Goal: Task Accomplishment & Management: Manage account settings

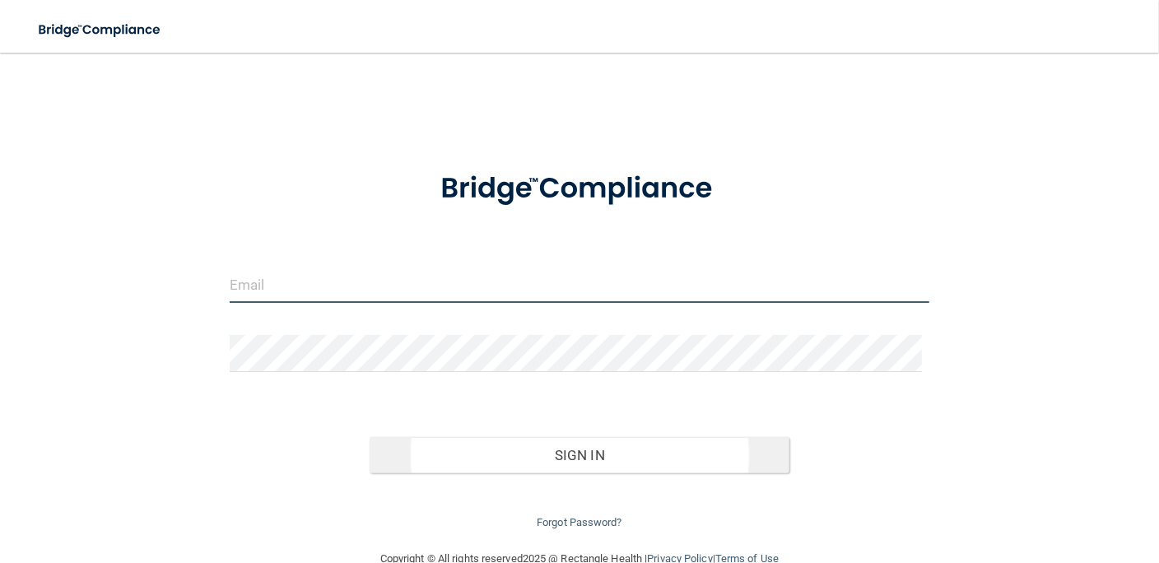
type input "[EMAIL_ADDRESS][DOMAIN_NAME]"
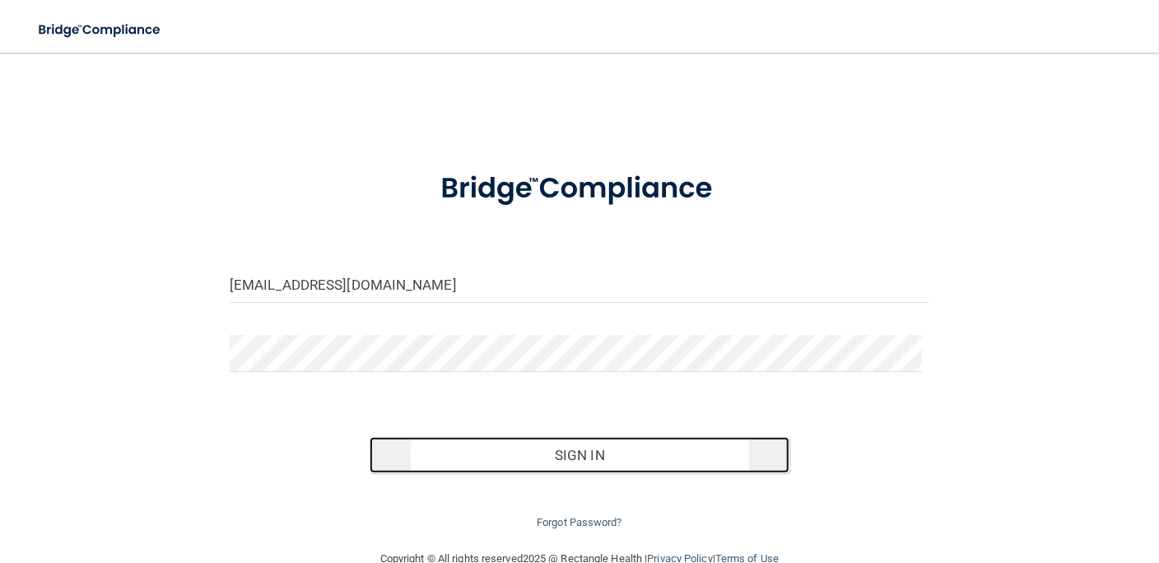
click at [585, 454] on button "Sign In" at bounding box center [580, 455] width 420 height 36
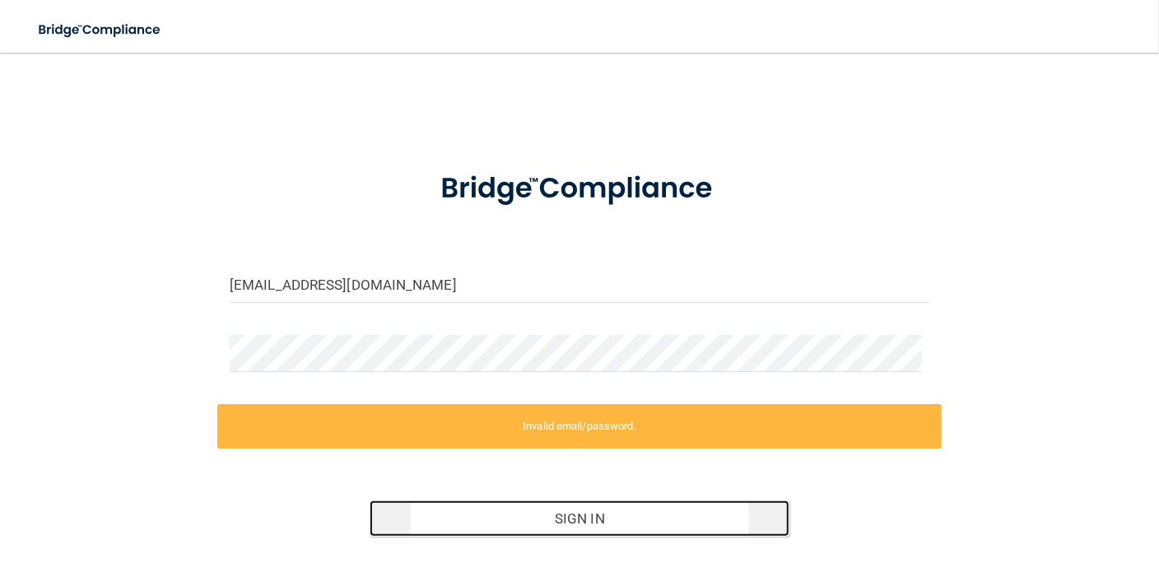
click at [579, 523] on button "Sign In" at bounding box center [580, 518] width 420 height 36
click at [558, 520] on button "Sign In" at bounding box center [580, 518] width 420 height 36
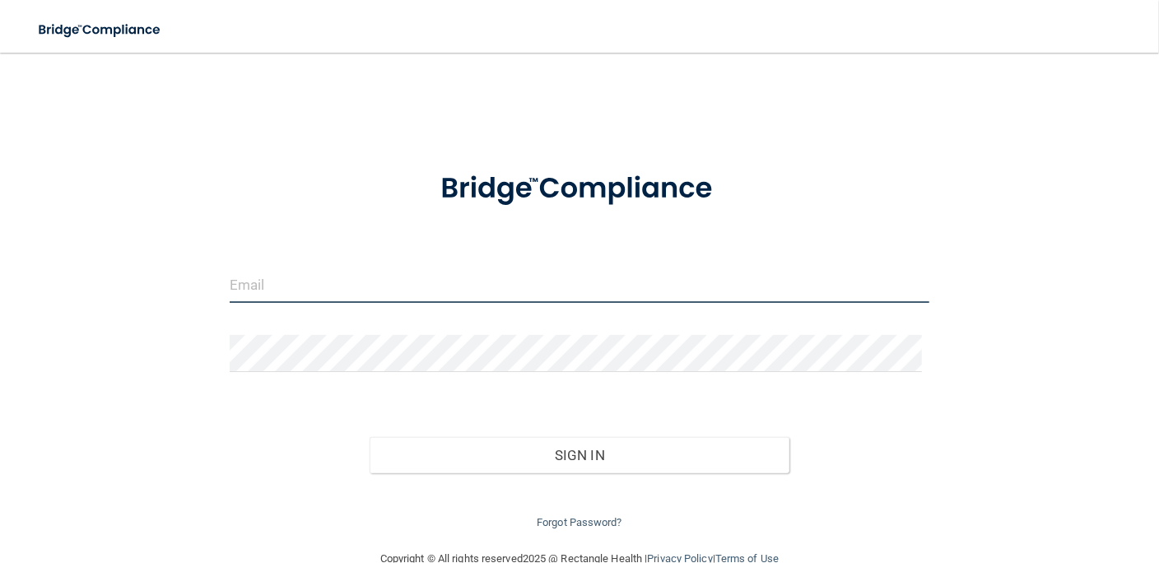
type input "[EMAIL_ADDRESS][DOMAIN_NAME]"
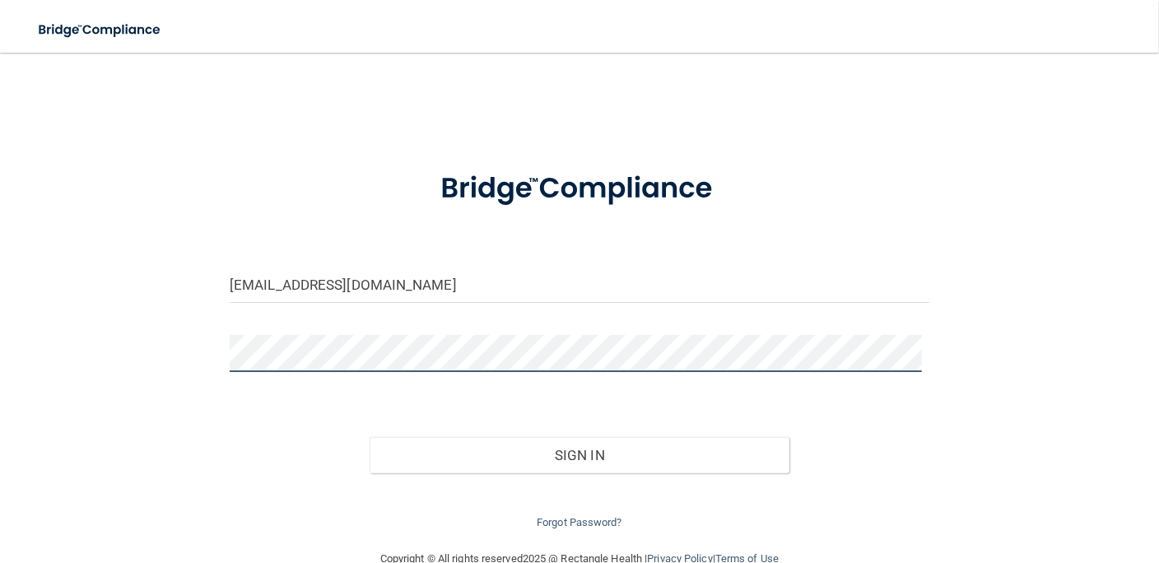
click at [195, 355] on div "[EMAIL_ADDRESS][DOMAIN_NAME] Invalid email/password. You don't have permission …" at bounding box center [579, 300] width 1093 height 463
click at [370, 437] on button "Sign In" at bounding box center [580, 455] width 420 height 36
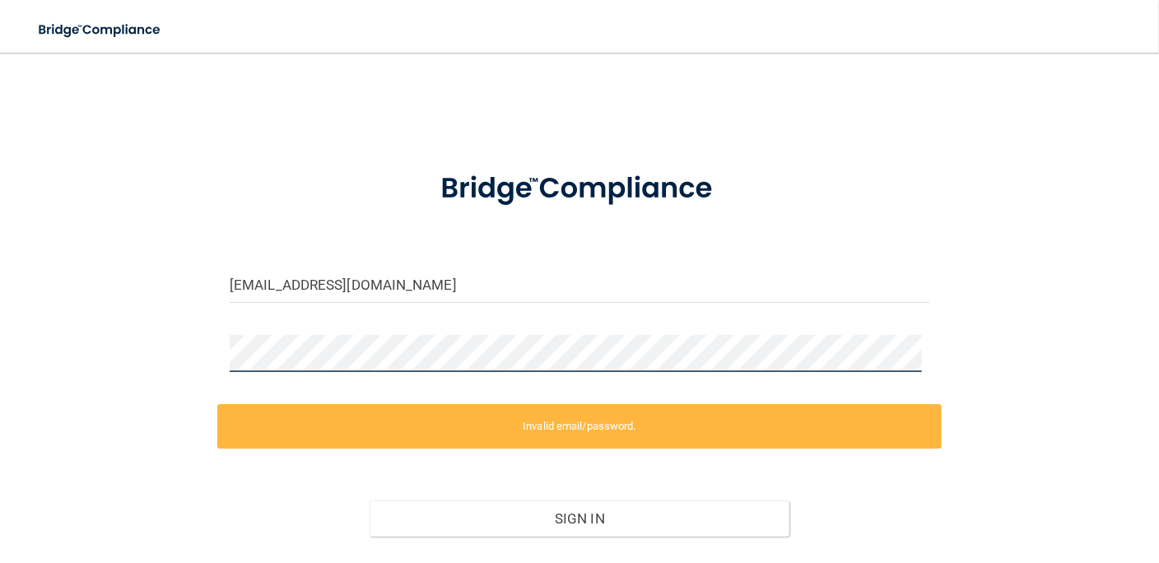
click at [117, 342] on div "[EMAIL_ADDRESS][DOMAIN_NAME] Invalid email/password. You don't have permission …" at bounding box center [579, 332] width 1093 height 527
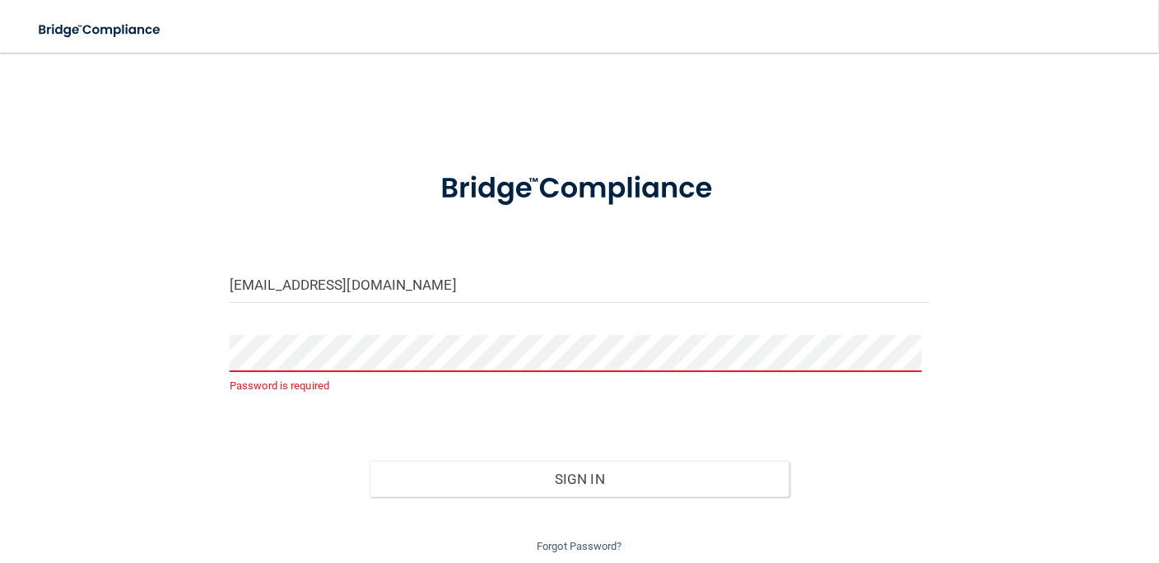
click at [726, 402] on div "Password is required" at bounding box center [579, 371] width 724 height 73
click at [581, 547] on link "Forgot Password?" at bounding box center [580, 546] width 86 height 12
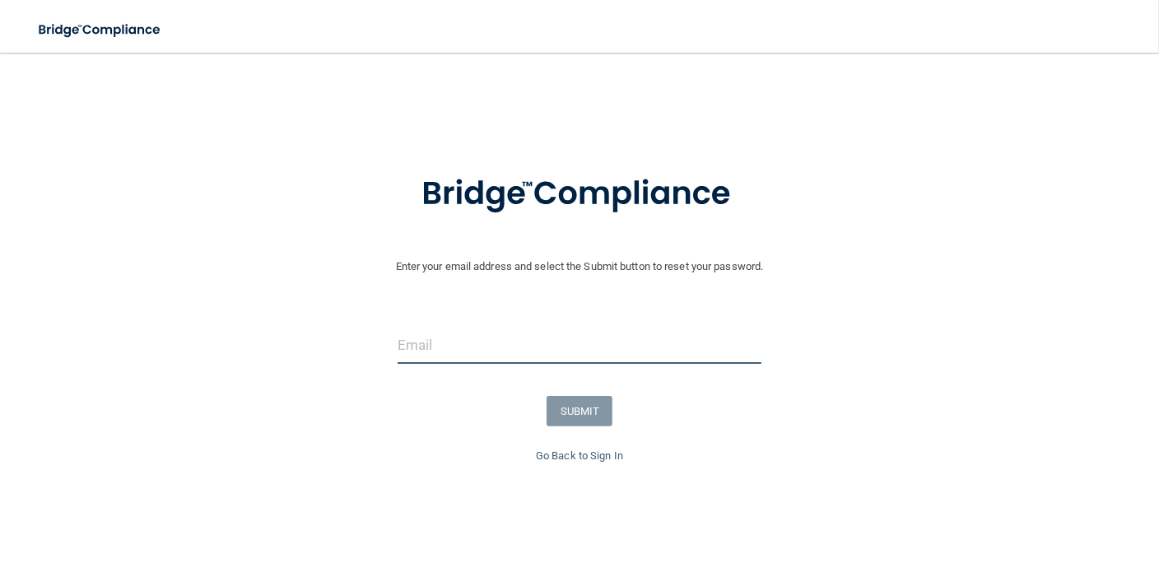
click at [416, 354] on input "email" at bounding box center [580, 345] width 365 height 37
type input "[EMAIL_ADDRESS][DOMAIN_NAME]"
click at [560, 348] on input "[EMAIL_ADDRESS][DOMAIN_NAME]" at bounding box center [580, 345] width 365 height 37
click at [558, 341] on input "[EMAIL_ADDRESS][DOMAIN_NAME]" at bounding box center [580, 345] width 365 height 37
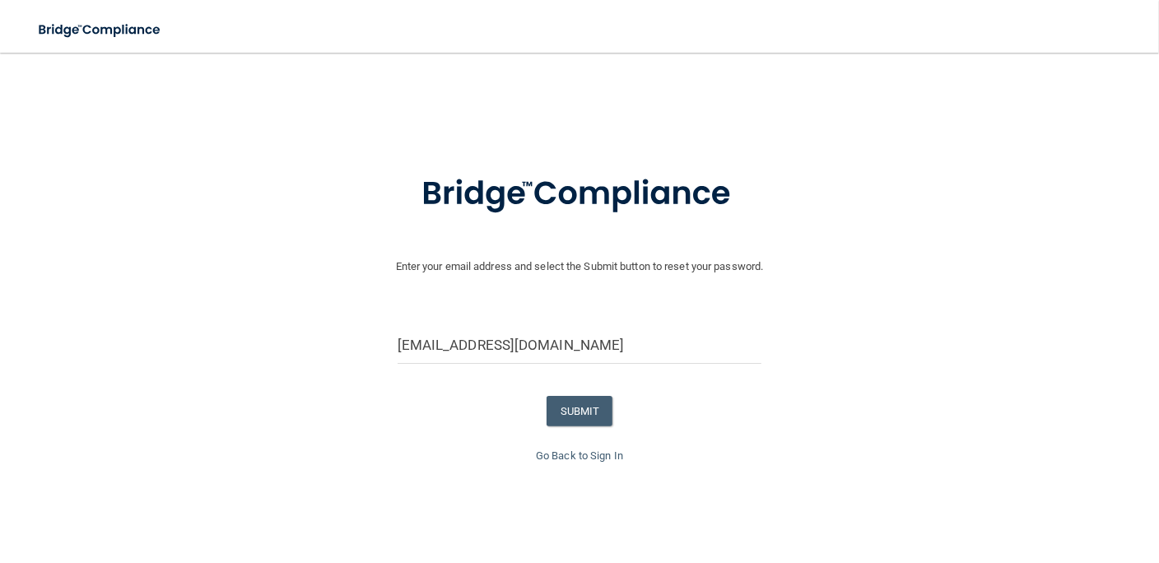
click at [556, 301] on form "Enter your email address and select the Submit button to reset your password. […" at bounding box center [579, 298] width 1142 height 295
click at [567, 410] on button "SUBMIT" at bounding box center [579, 411] width 67 height 30
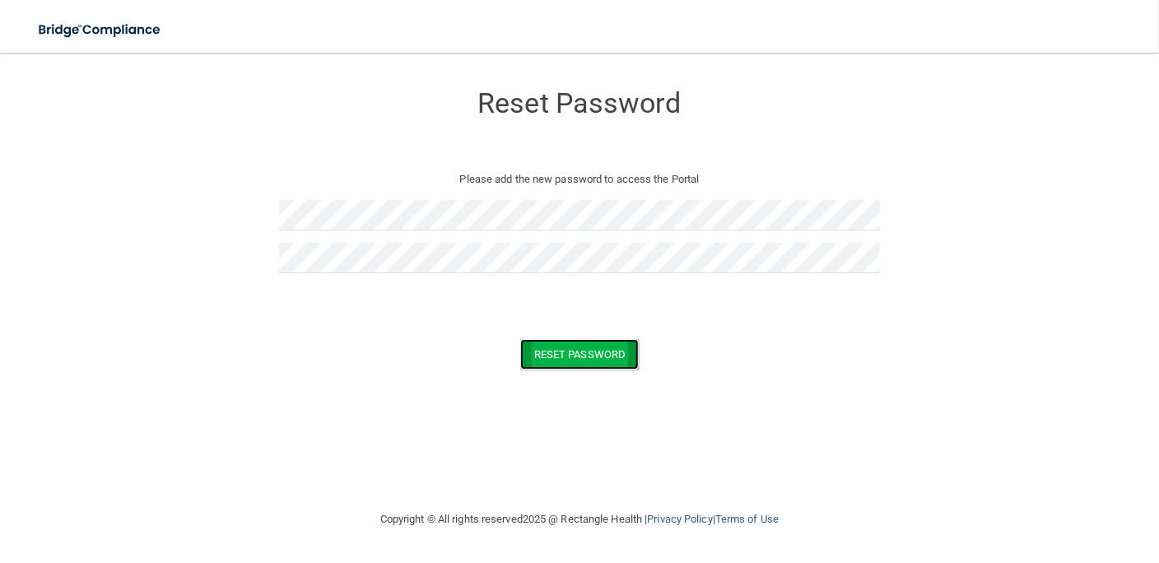
click at [590, 350] on button "Reset Password" at bounding box center [579, 354] width 119 height 30
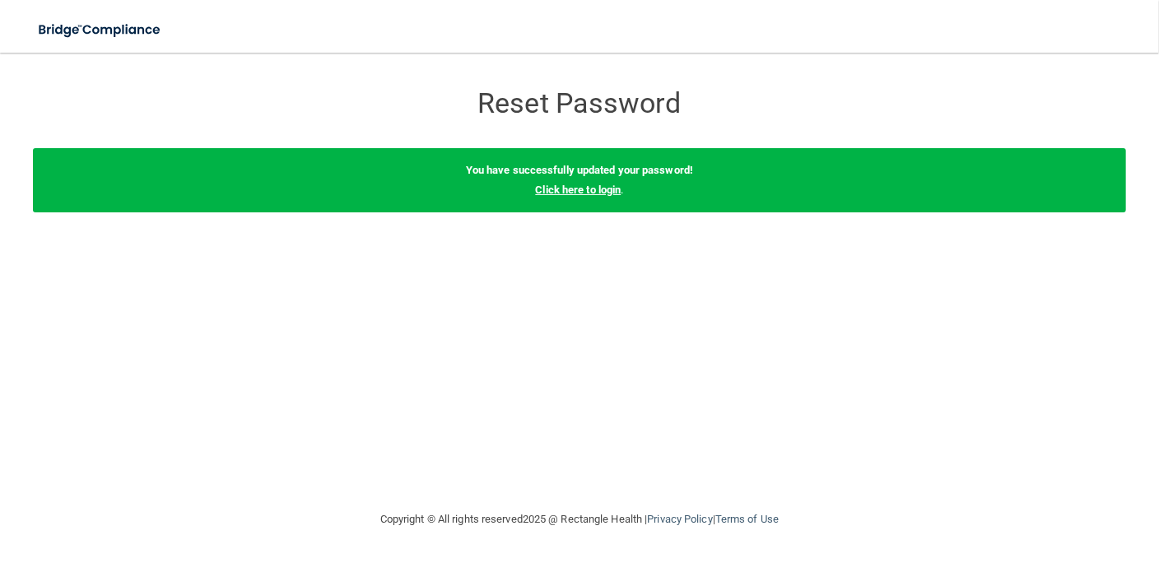
click at [607, 191] on link "Click here to login" at bounding box center [578, 190] width 86 height 12
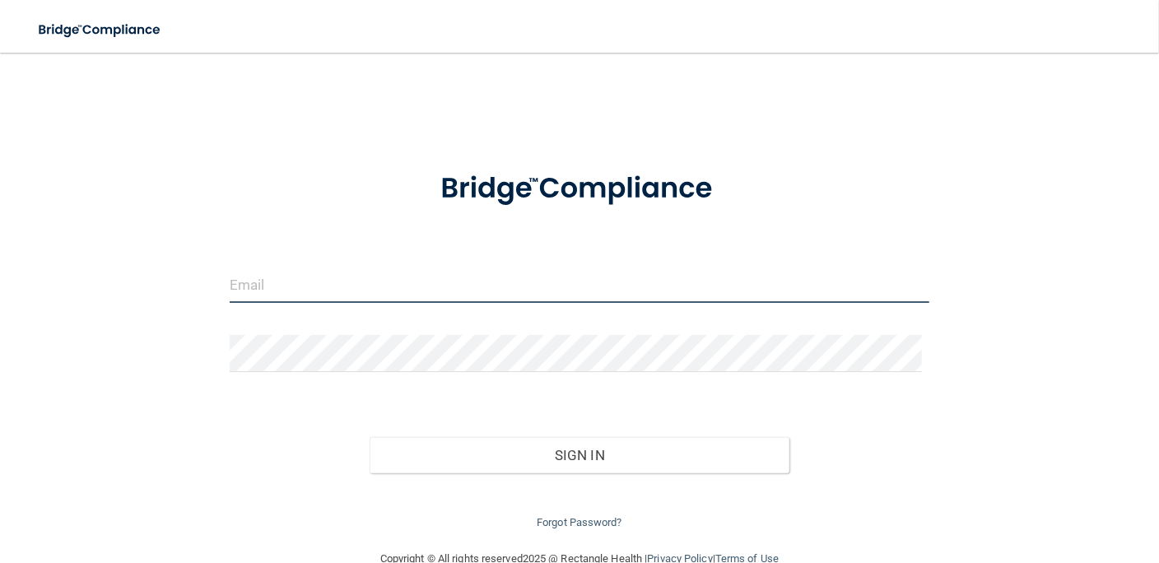
type input "[EMAIL_ADDRESS][DOMAIN_NAME]"
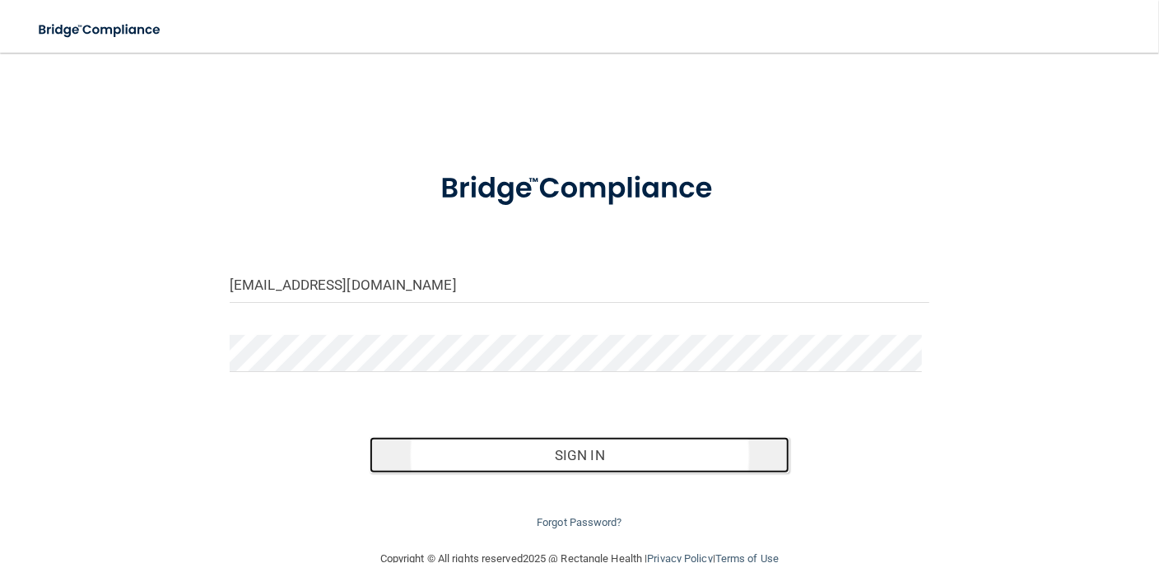
drag, startPoint x: 597, startPoint y: 450, endPoint x: 572, endPoint y: 445, distance: 25.2
click at [597, 450] on button "Sign In" at bounding box center [580, 455] width 420 height 36
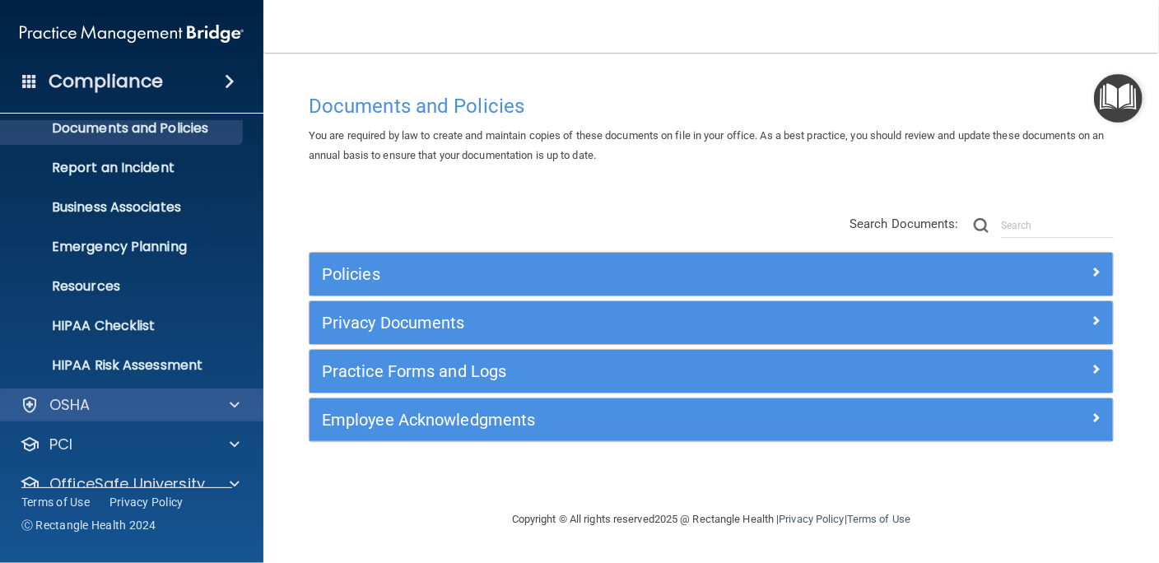
scroll to position [119, 0]
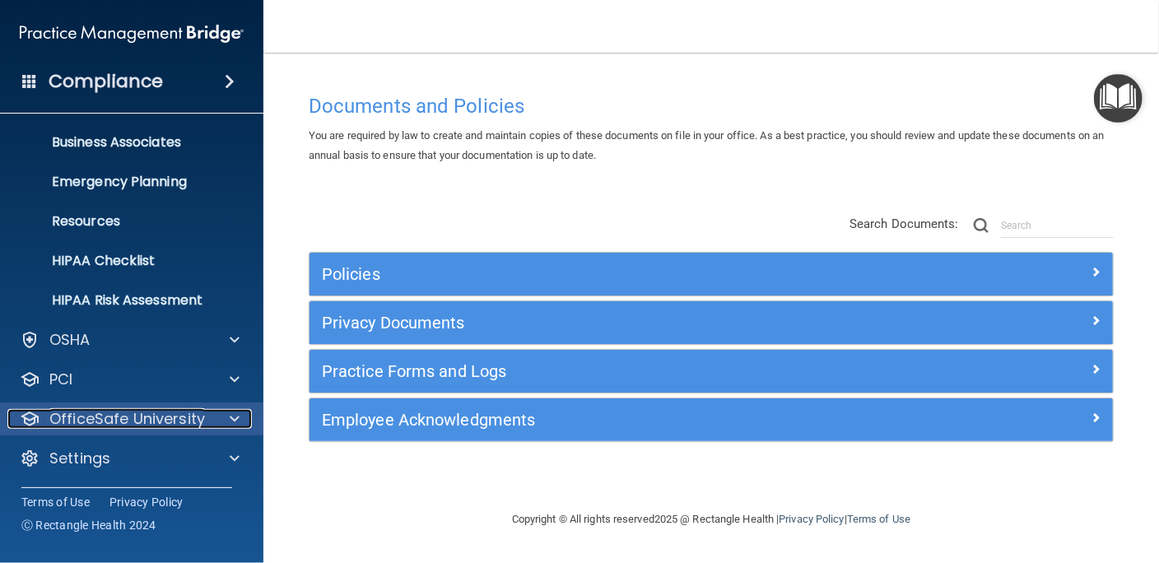
click at [130, 418] on p "OfficeSafe University" at bounding box center [127, 419] width 156 height 20
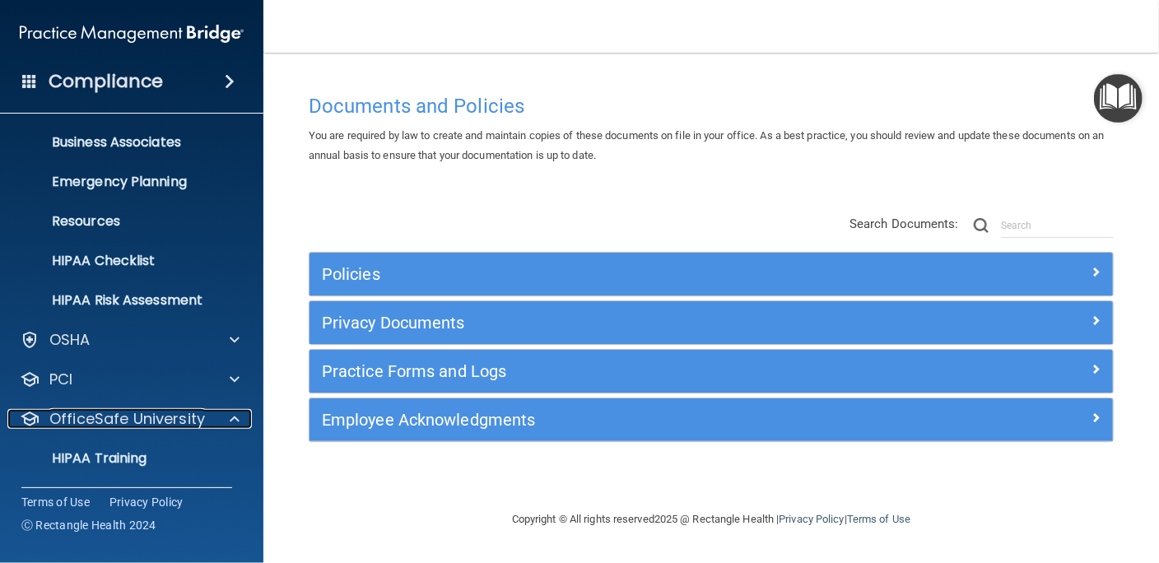
scroll to position [237, 0]
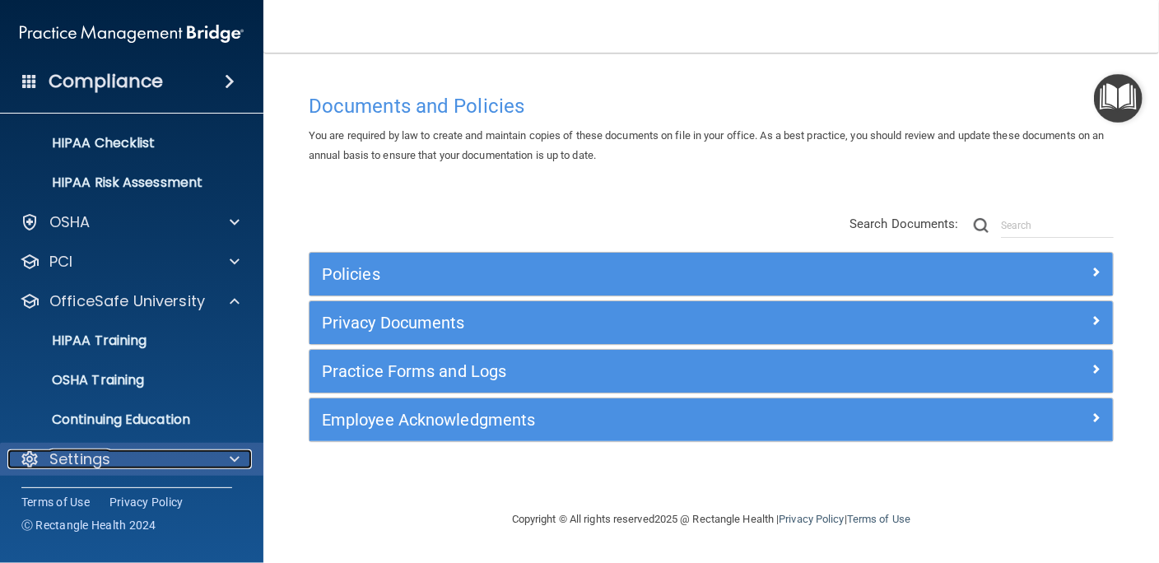
click at [98, 462] on p "Settings" at bounding box center [79, 459] width 61 height 20
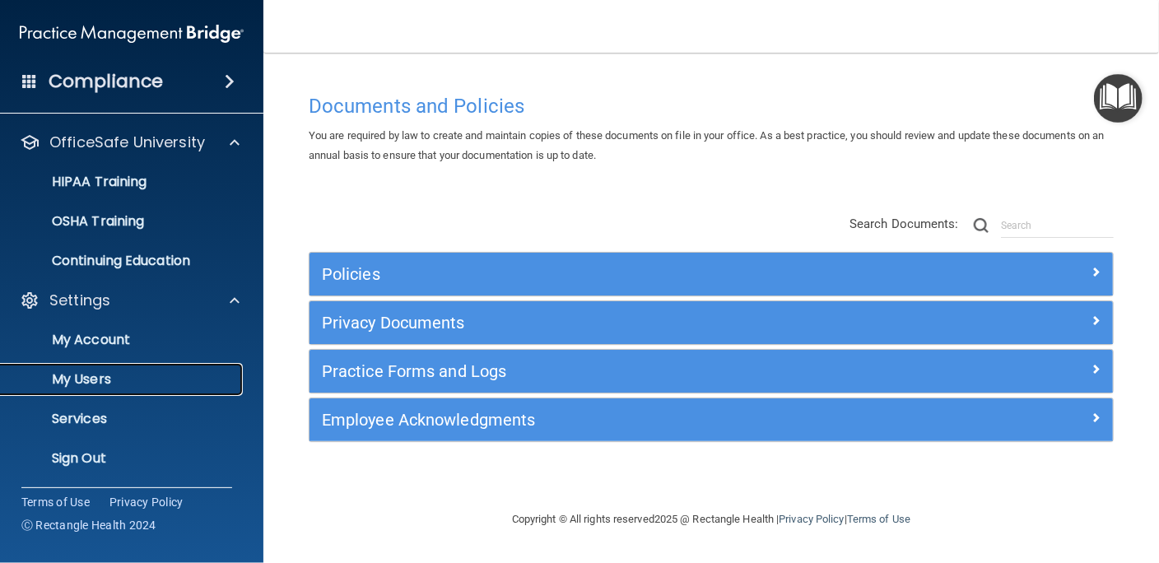
click at [95, 390] on link "My Users" at bounding box center [113, 379] width 259 height 33
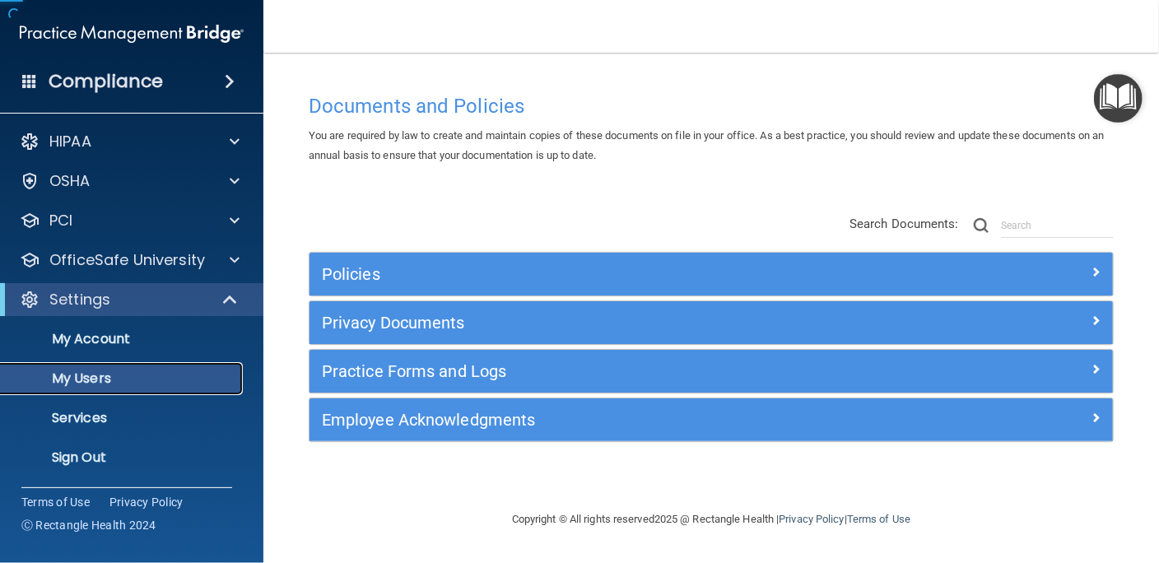
scroll to position [2, 0]
select select "20"
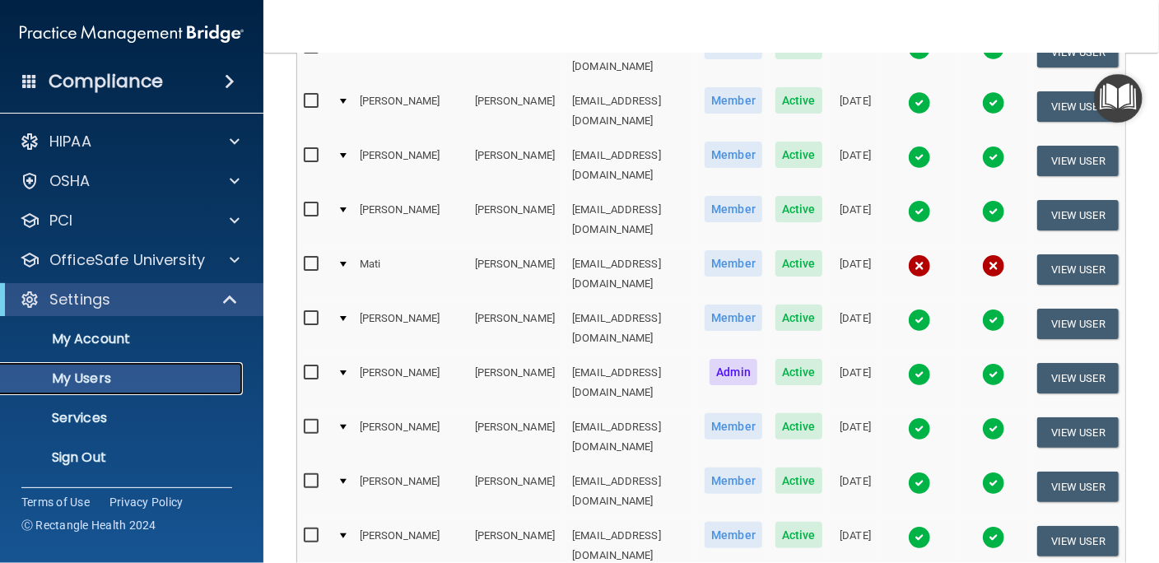
scroll to position [843, 0]
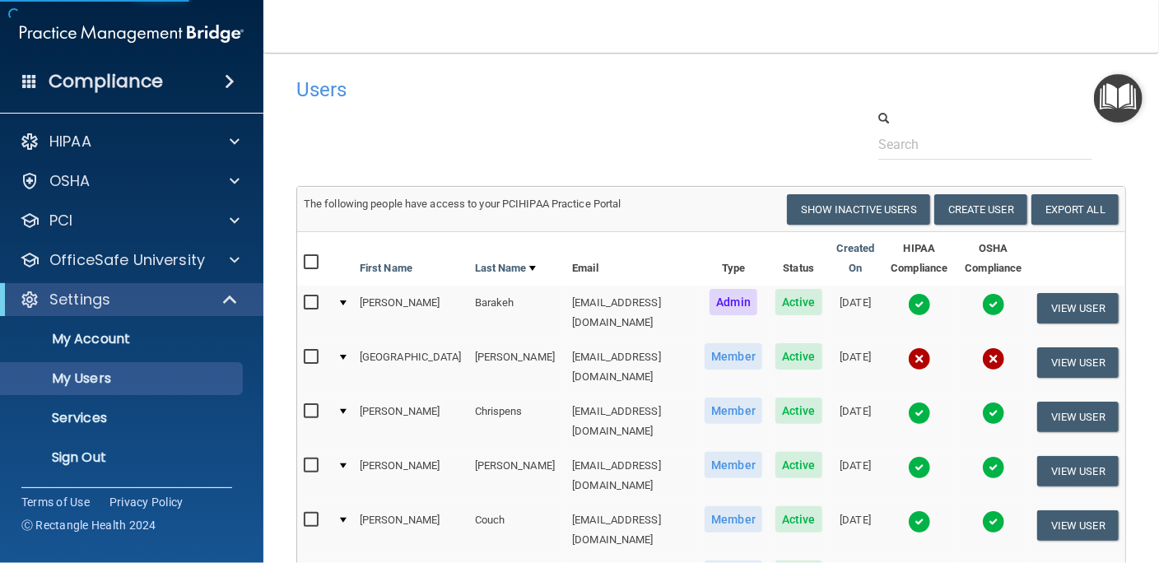
select select "20"
